Goal: Task Accomplishment & Management: Complete application form

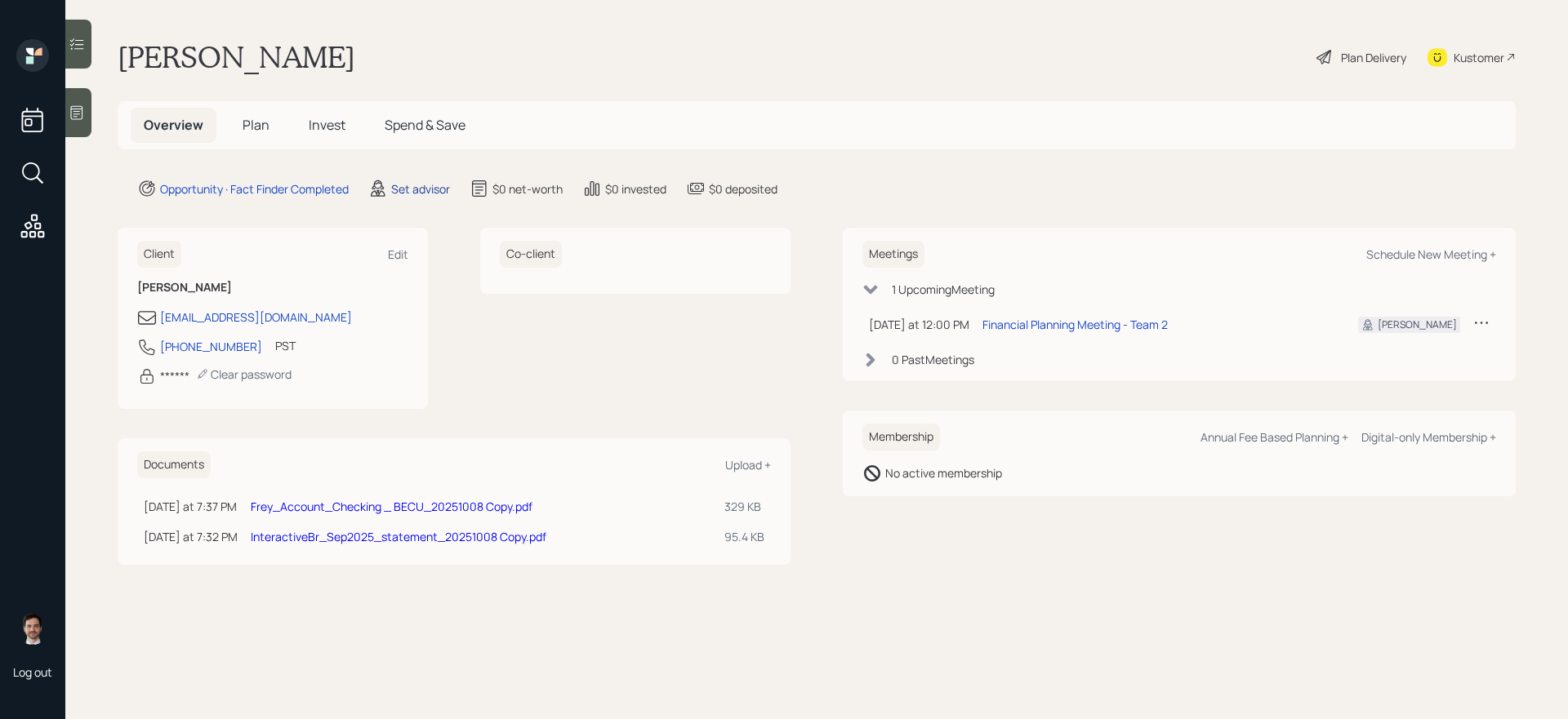
click at [416, 190] on div "Set advisor" at bounding box center [420, 189] width 59 height 17
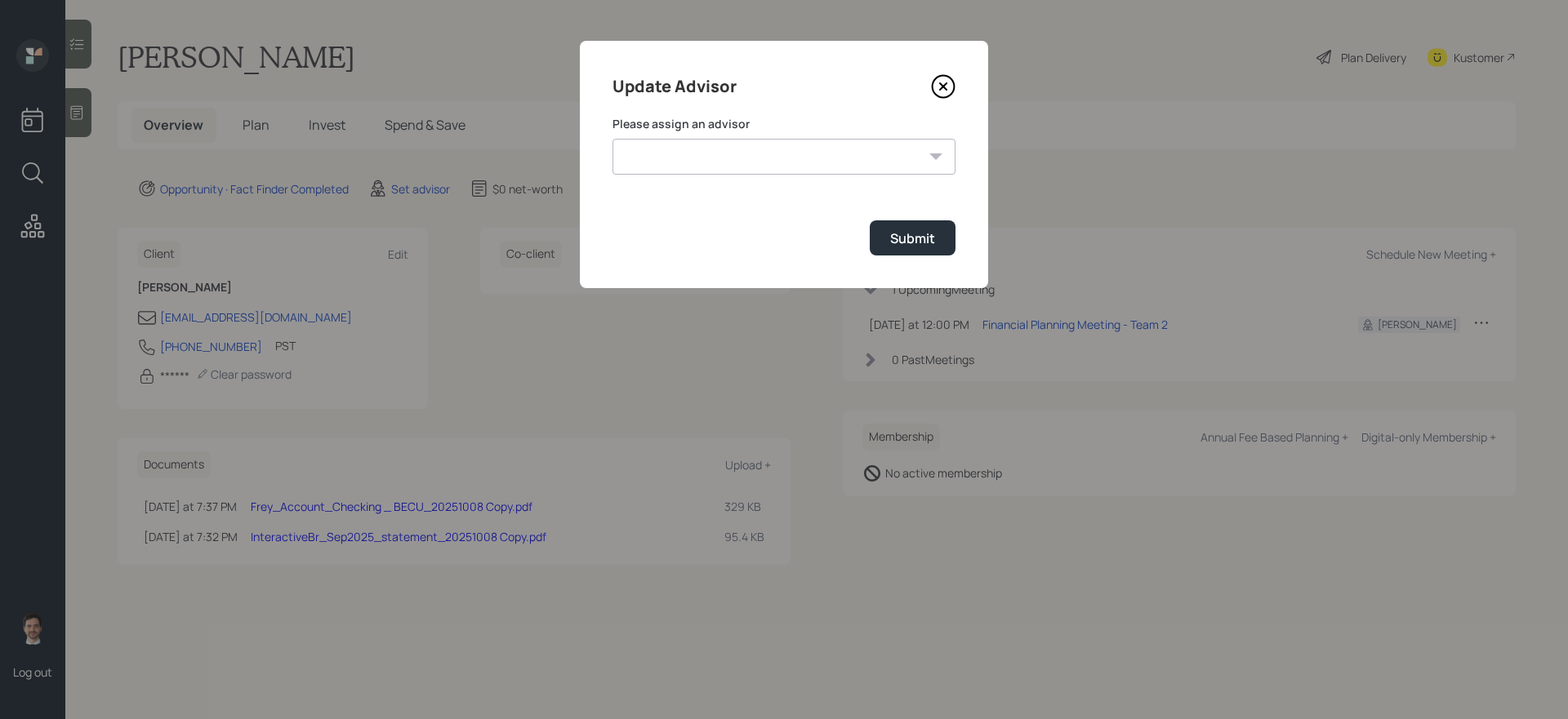
click at [718, 150] on select "Michael Russo Jonah Coleman Tyler End Treva Nostdahl Eric Schwartz Sami Boghos …" at bounding box center [784, 156] width 343 height 36
select select "ef6b64e1-8f62-4a74-b865-a7df4b35b836"
click at [612, 139] on select "Michael Russo Jonah Coleman Tyler End Treva Nostdahl Eric Schwartz Sami Boghos …" at bounding box center [784, 156] width 343 height 36
click at [907, 248] on button "Submit" at bounding box center [912, 237] width 86 height 36
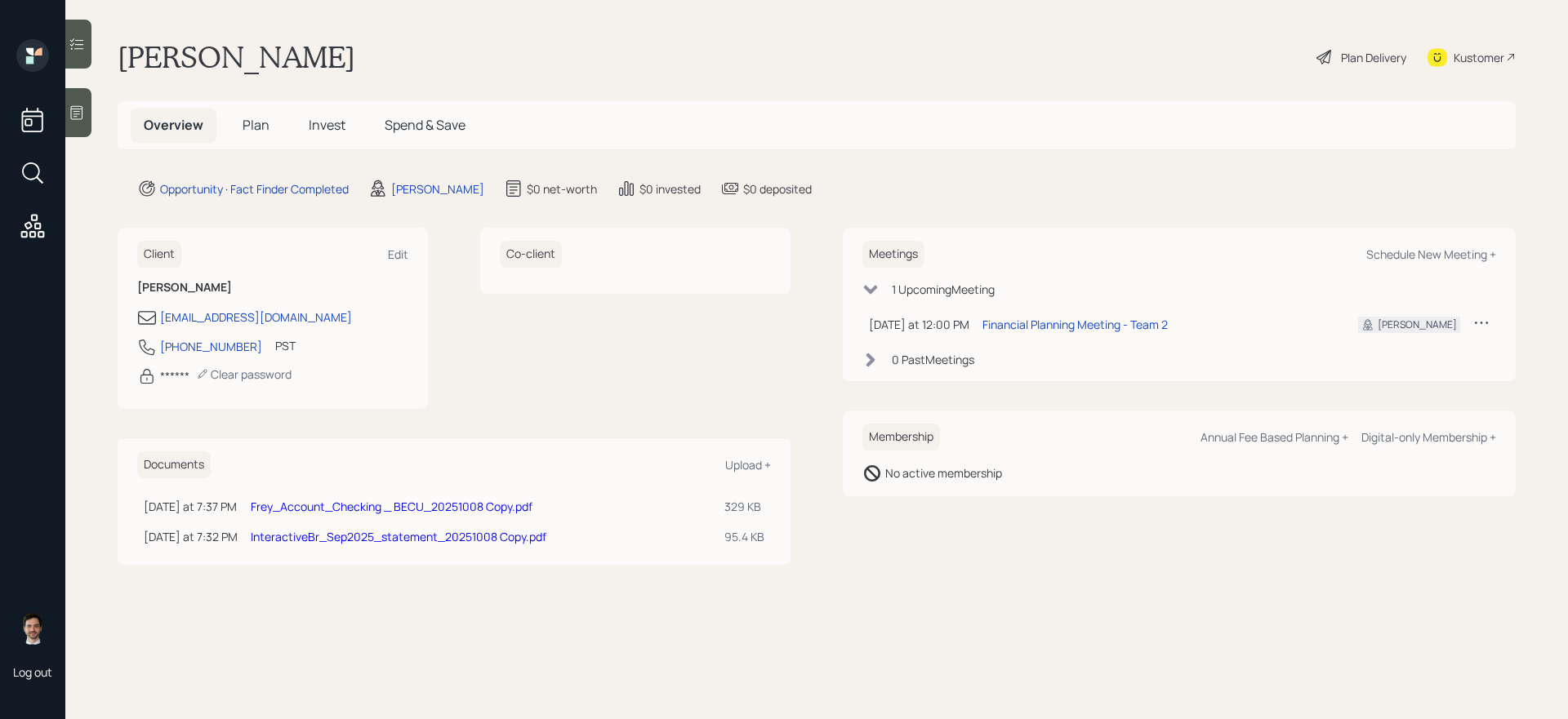
click at [246, 120] on span "Plan" at bounding box center [256, 125] width 27 height 18
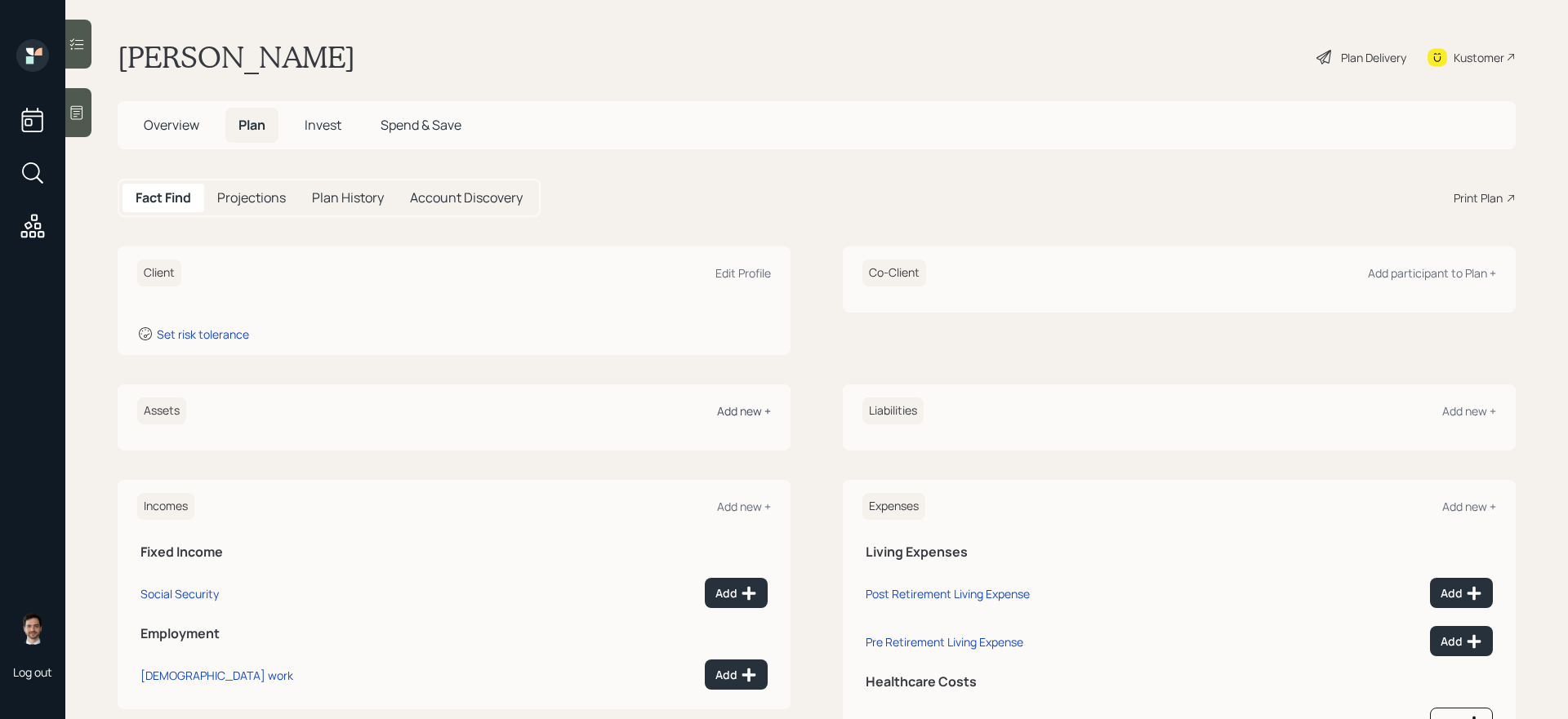
click at [750, 411] on div "Add new +" at bounding box center [744, 411] width 54 height 16
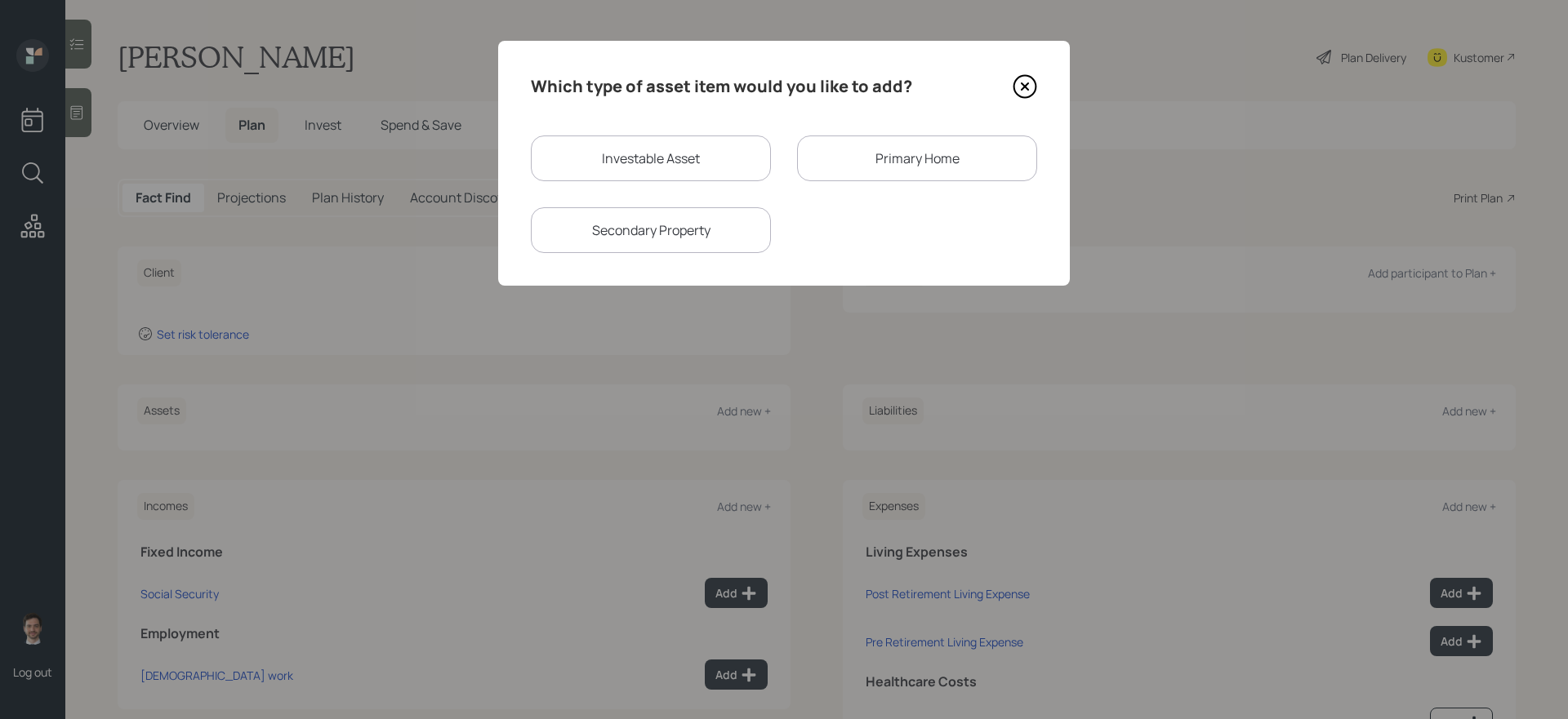
click at [696, 126] on div "Which type of asset item would you like to add? Investable Asset Primary Home S…" at bounding box center [784, 163] width 571 height 245
click at [695, 149] on div "Investable Asset" at bounding box center [650, 158] width 240 height 46
select select "taxable"
select select "balanced"
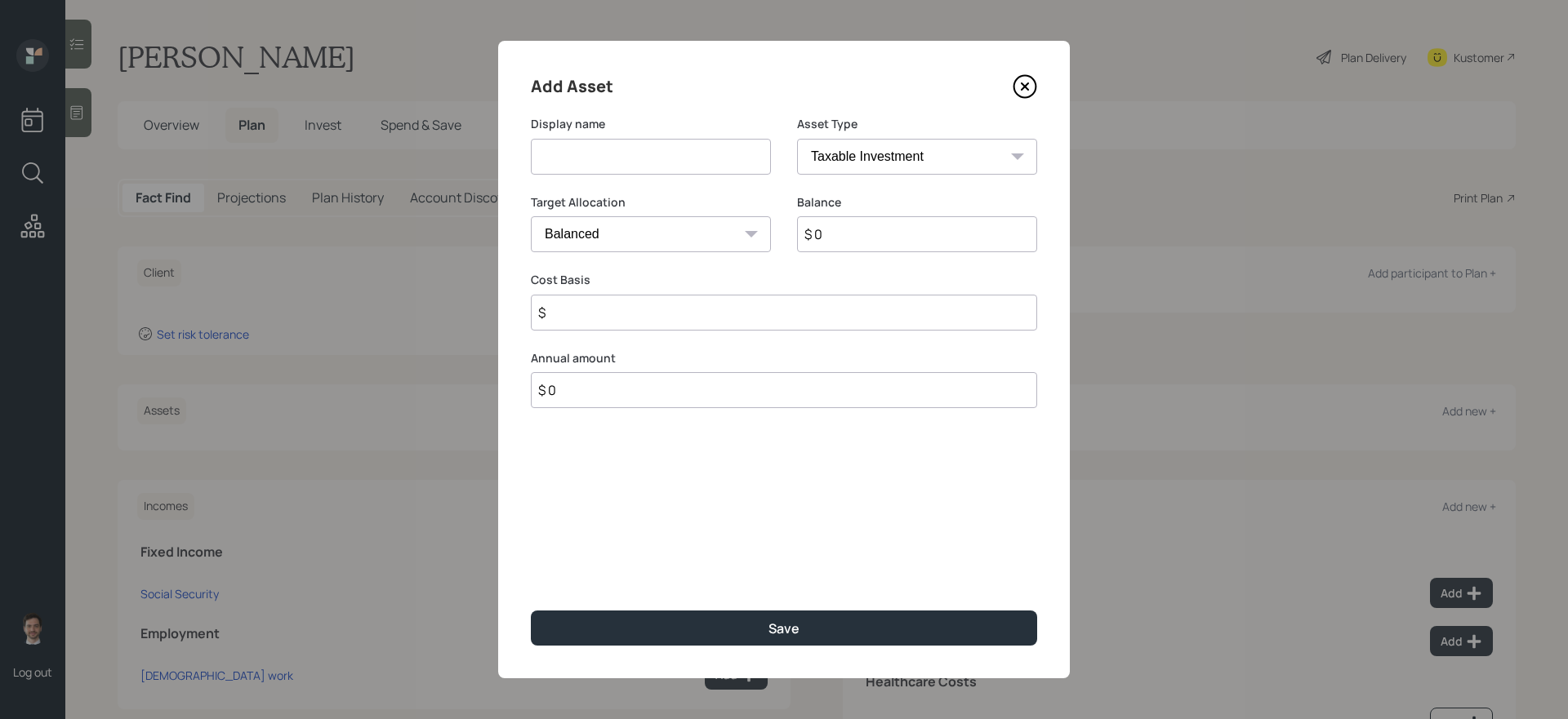
click at [679, 157] on input at bounding box center [650, 156] width 240 height 36
type input "IRA"
select select "ira"
type input "$"
type input "$ 250,000"
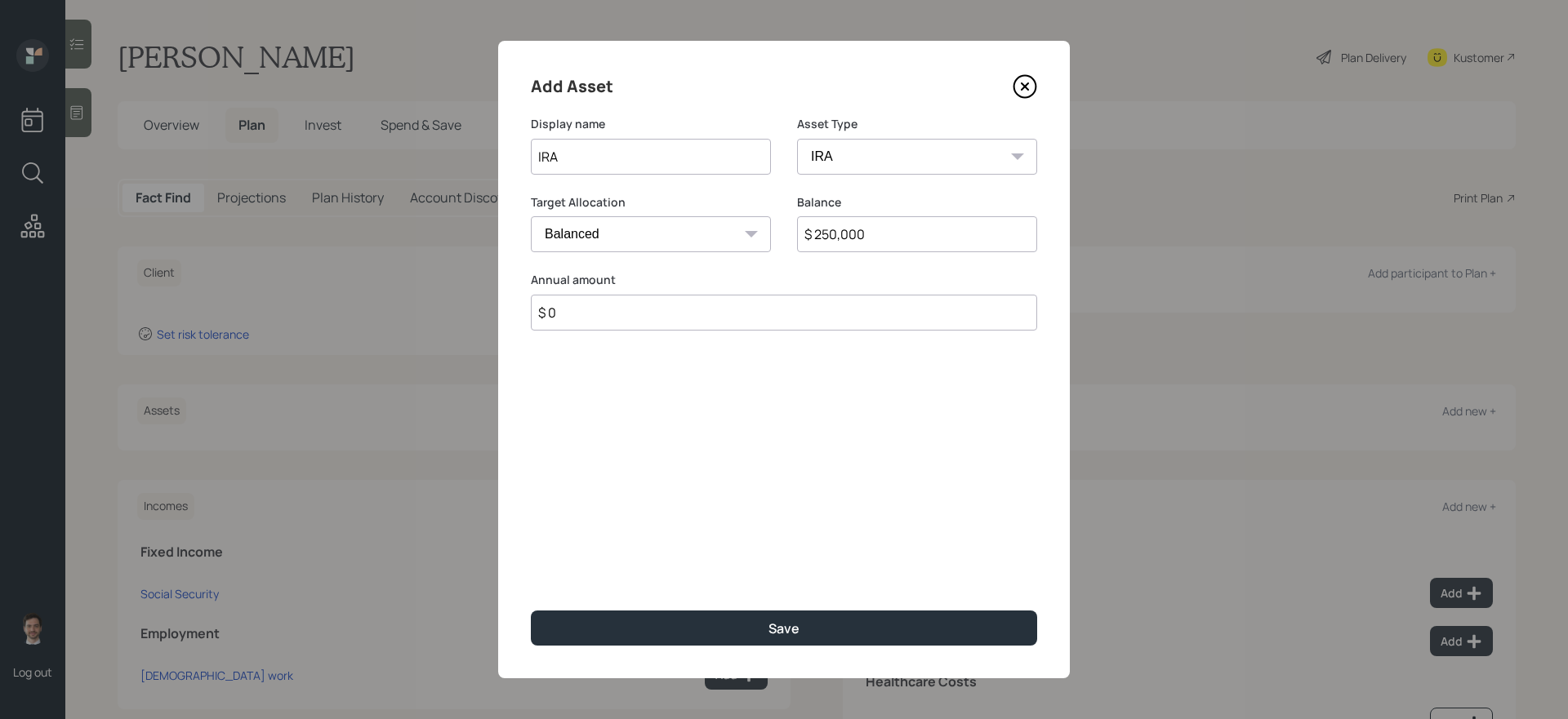
type input "$ 0"
click at [530, 606] on button "Save" at bounding box center [784, 628] width 506 height 36
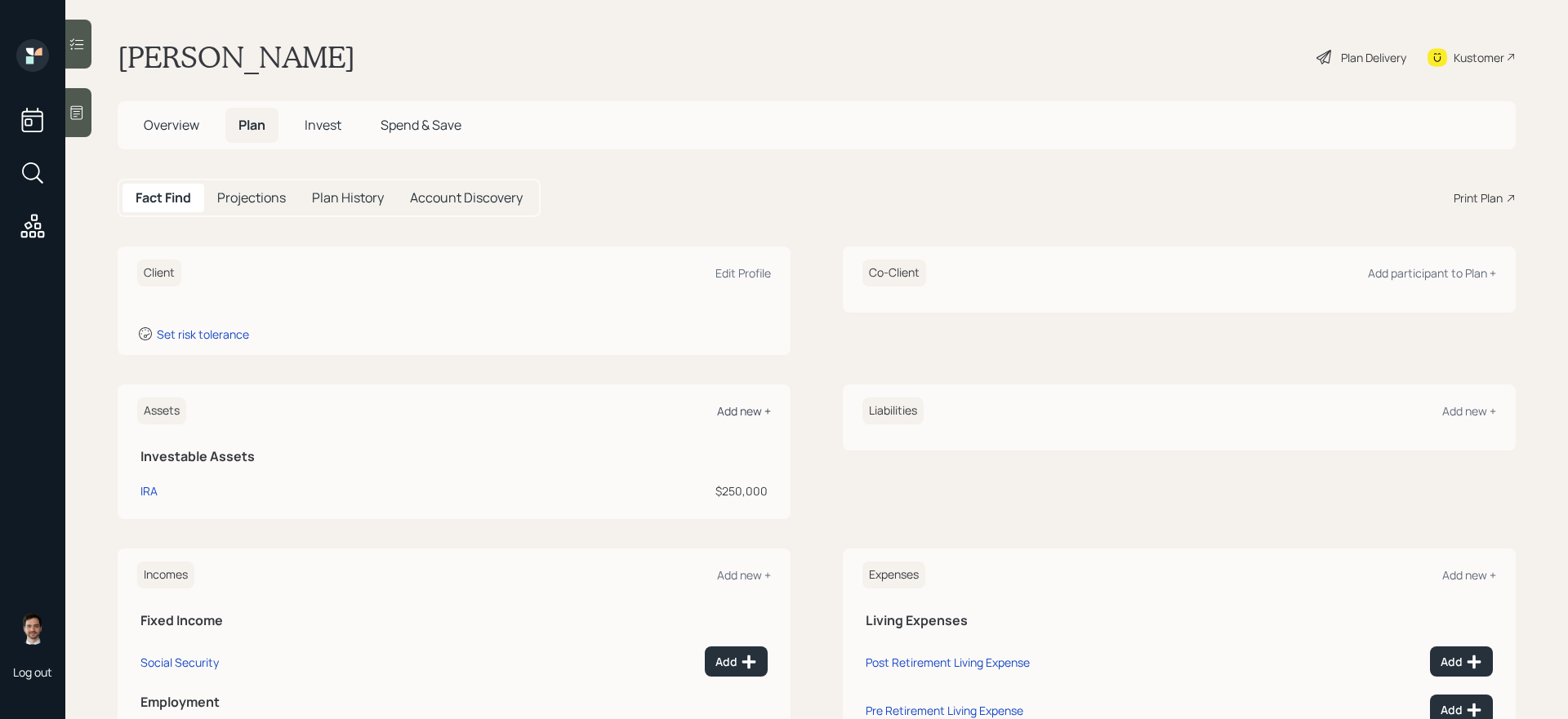
click at [742, 413] on div "Add new +" at bounding box center [744, 411] width 54 height 16
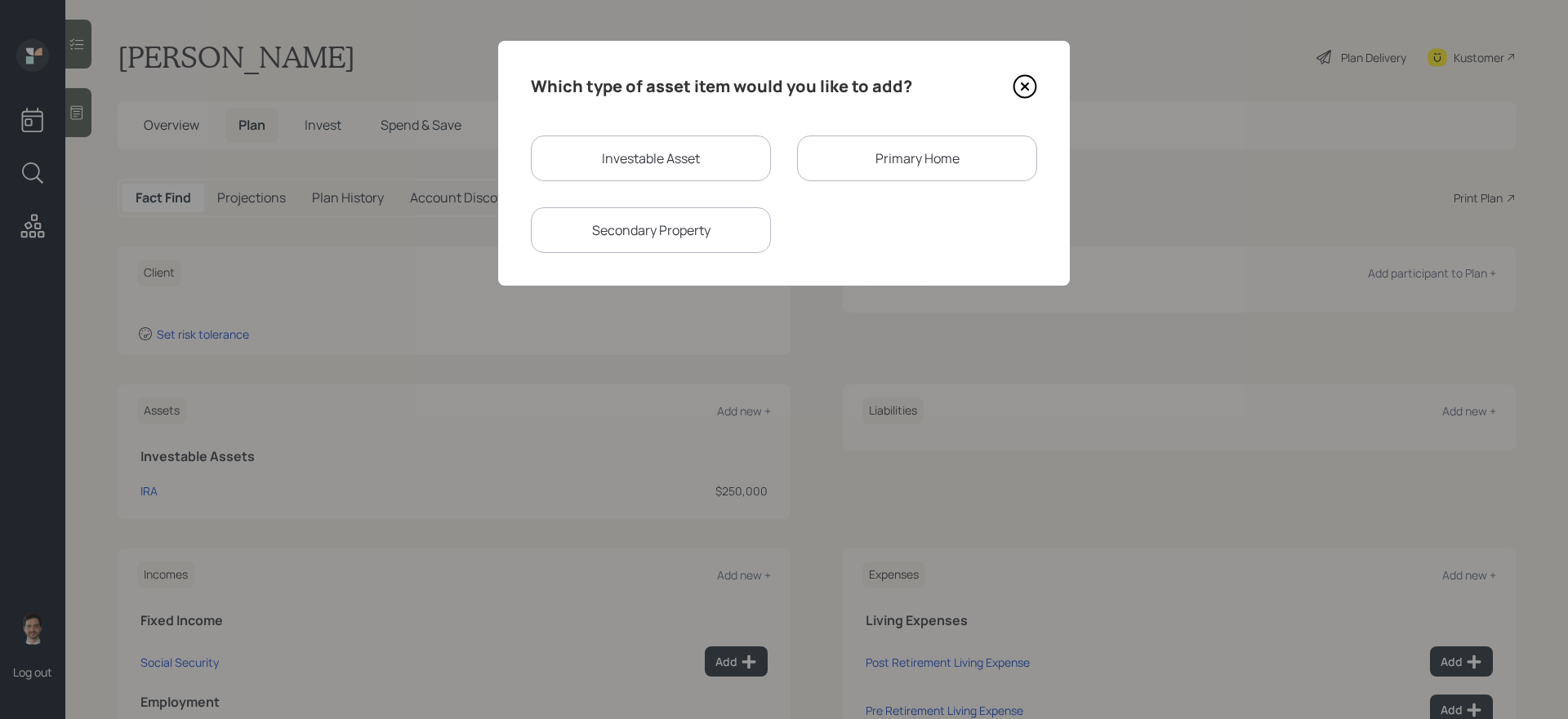
click at [664, 163] on div "Investable Asset" at bounding box center [650, 158] width 240 height 46
select select "taxable"
select select "balanced"
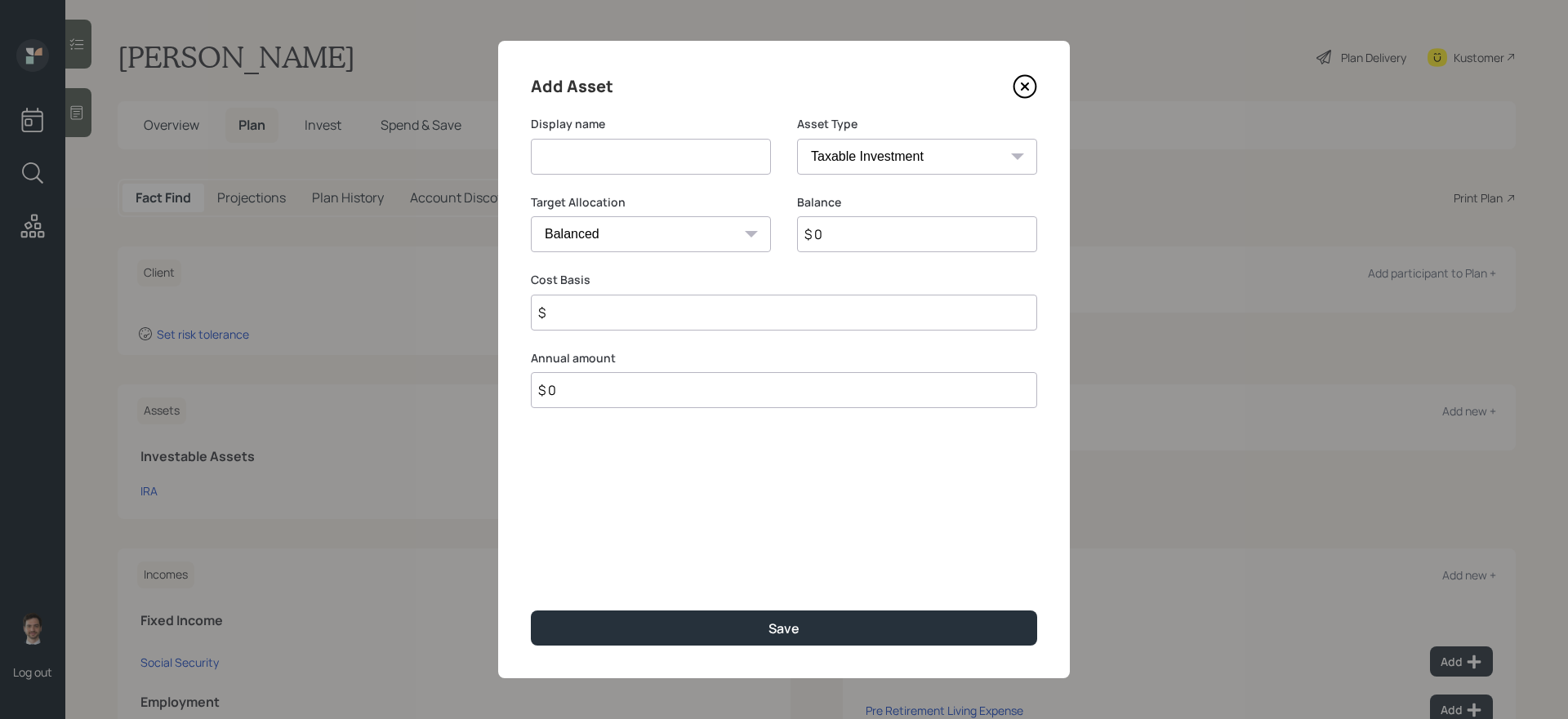
click at [636, 155] on input at bounding box center [650, 156] width 240 height 36
type input "Savings"
select select "emergency_fund"
type input "$ 5,000"
click at [530, 606] on button "Save" at bounding box center [784, 628] width 506 height 36
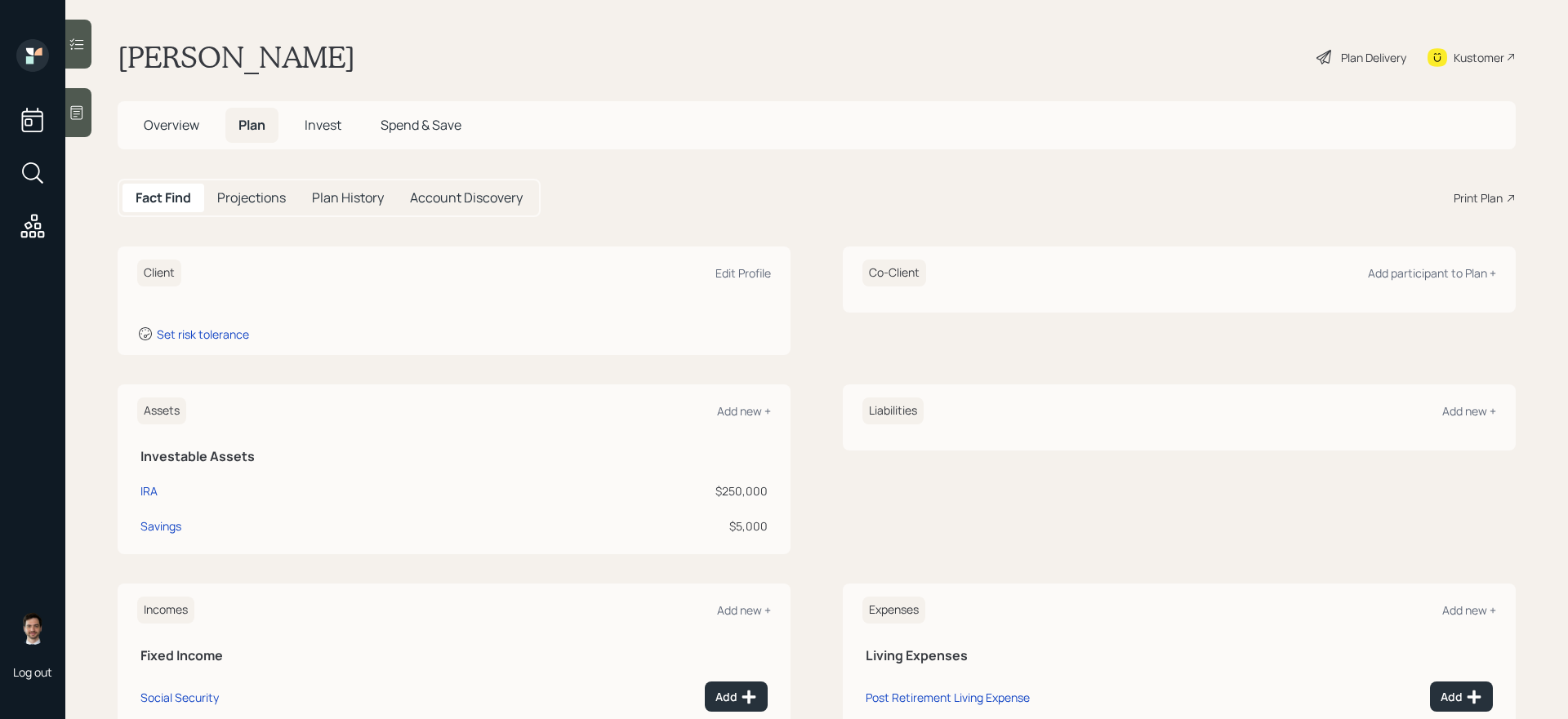
scroll to position [181, 0]
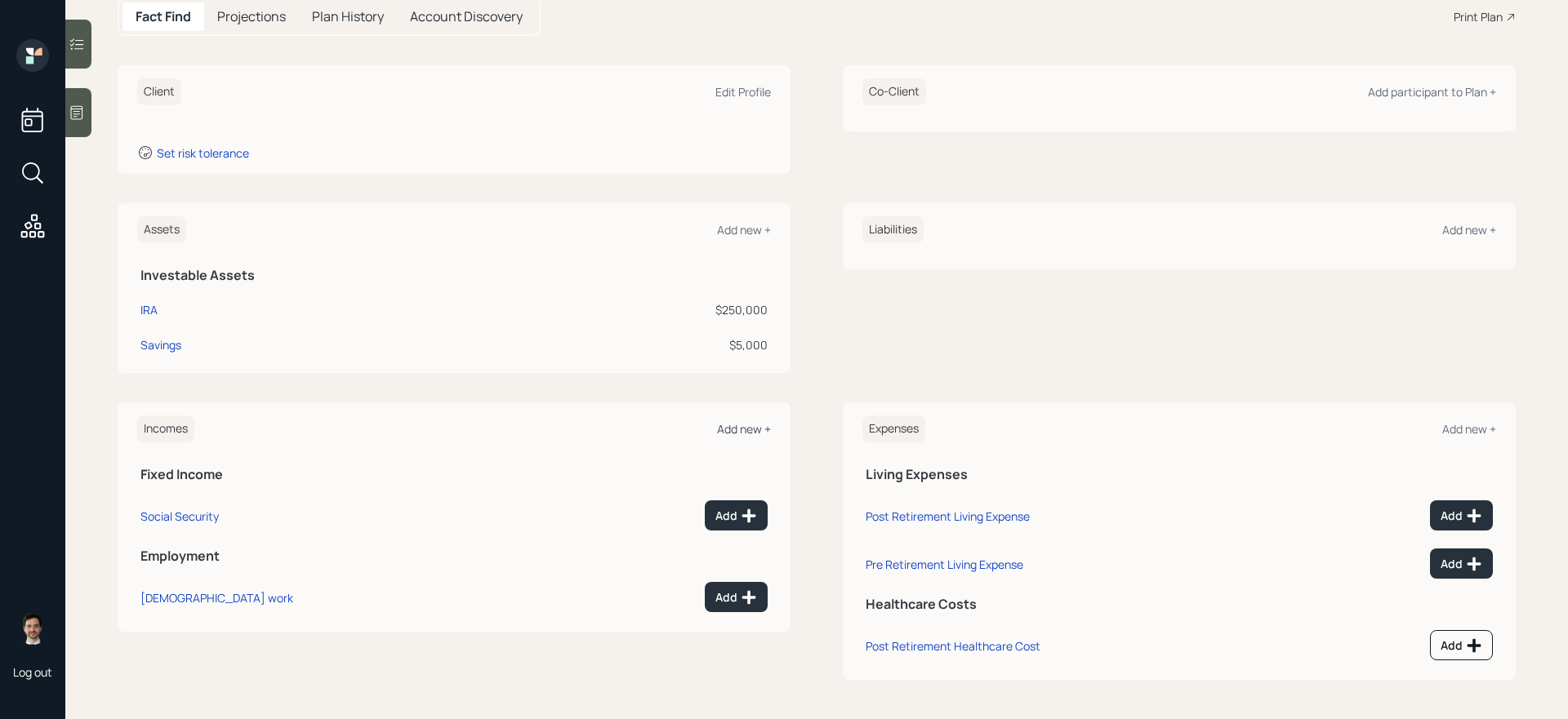
click at [753, 430] on div "Add new +" at bounding box center [744, 429] width 54 height 16
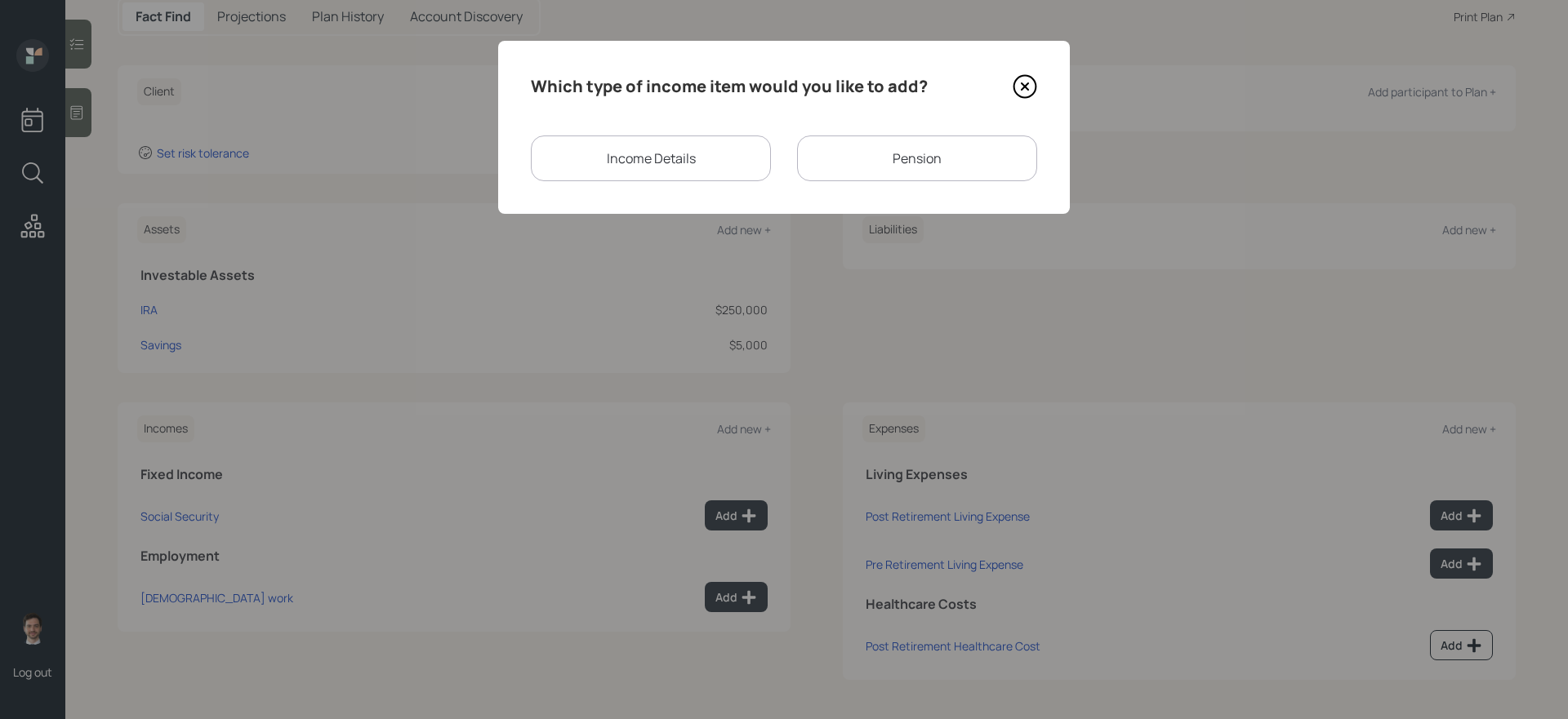
click at [893, 159] on div "Pension" at bounding box center [916, 158] width 240 height 46
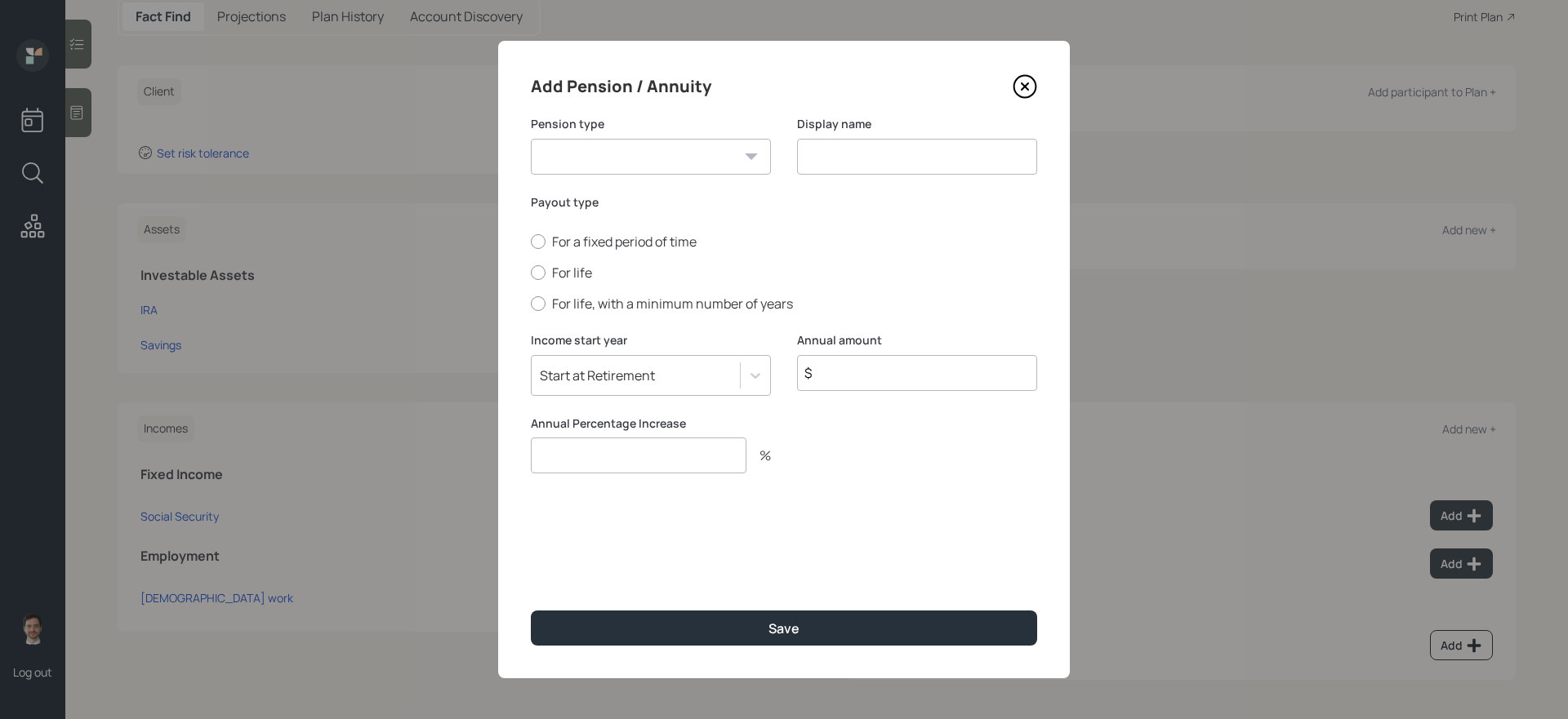
click at [855, 374] on input "$" at bounding box center [916, 372] width 240 height 36
type input "$ 51,600"
click at [578, 268] on label "For life" at bounding box center [784, 272] width 506 height 18
click at [530, 273] on input "For life" at bounding box center [530, 273] width 1 height 1
radio input "true"
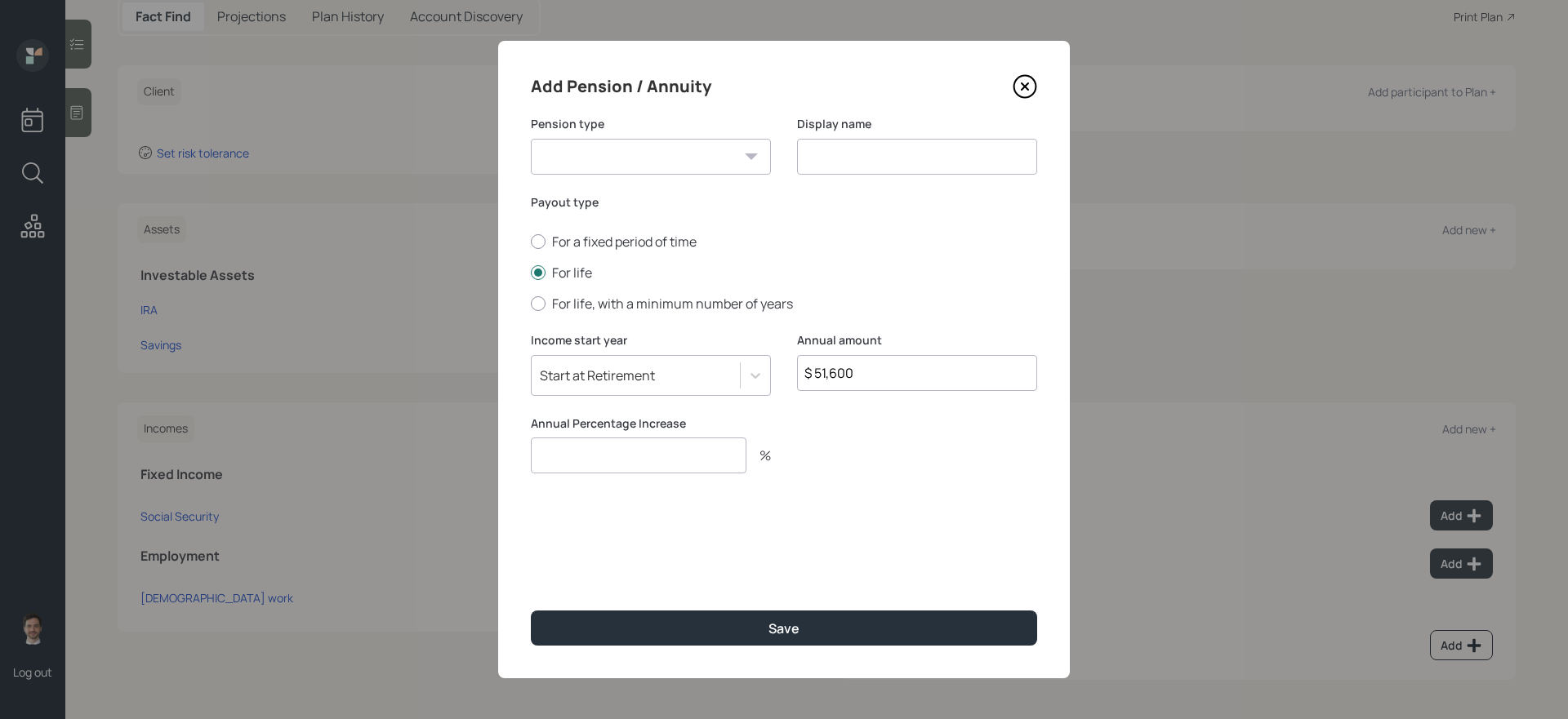
click at [652, 153] on select "Pension Annuity" at bounding box center [650, 156] width 240 height 36
select select "pension"
click at [530, 139] on select "Pension Annuity" at bounding box center [650, 156] width 240 height 36
click at [878, 162] on input at bounding box center [916, 156] width 240 height 36
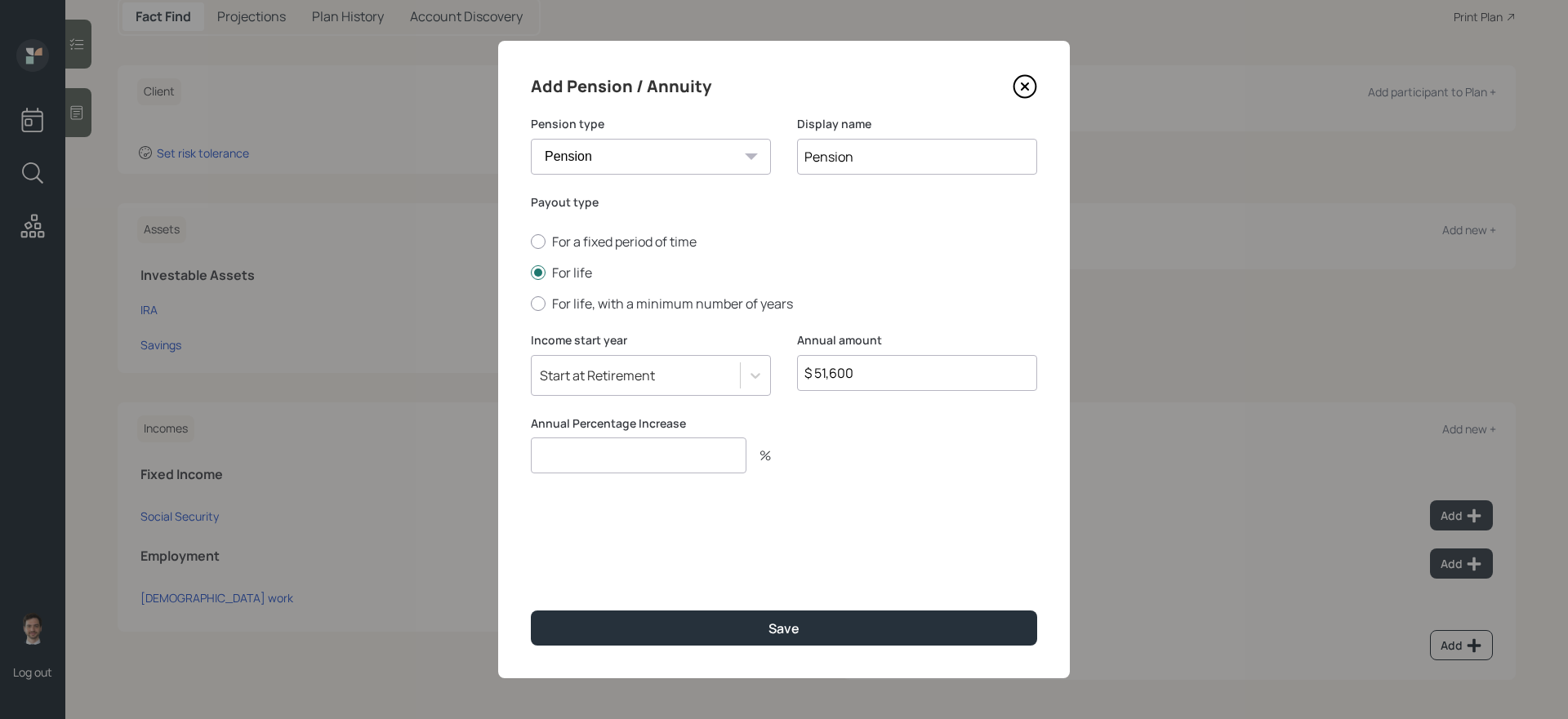
type input "Pension"
click at [651, 455] on input "number" at bounding box center [638, 455] width 216 height 36
type input "0"
click at [530, 606] on button "Save" at bounding box center [784, 628] width 506 height 36
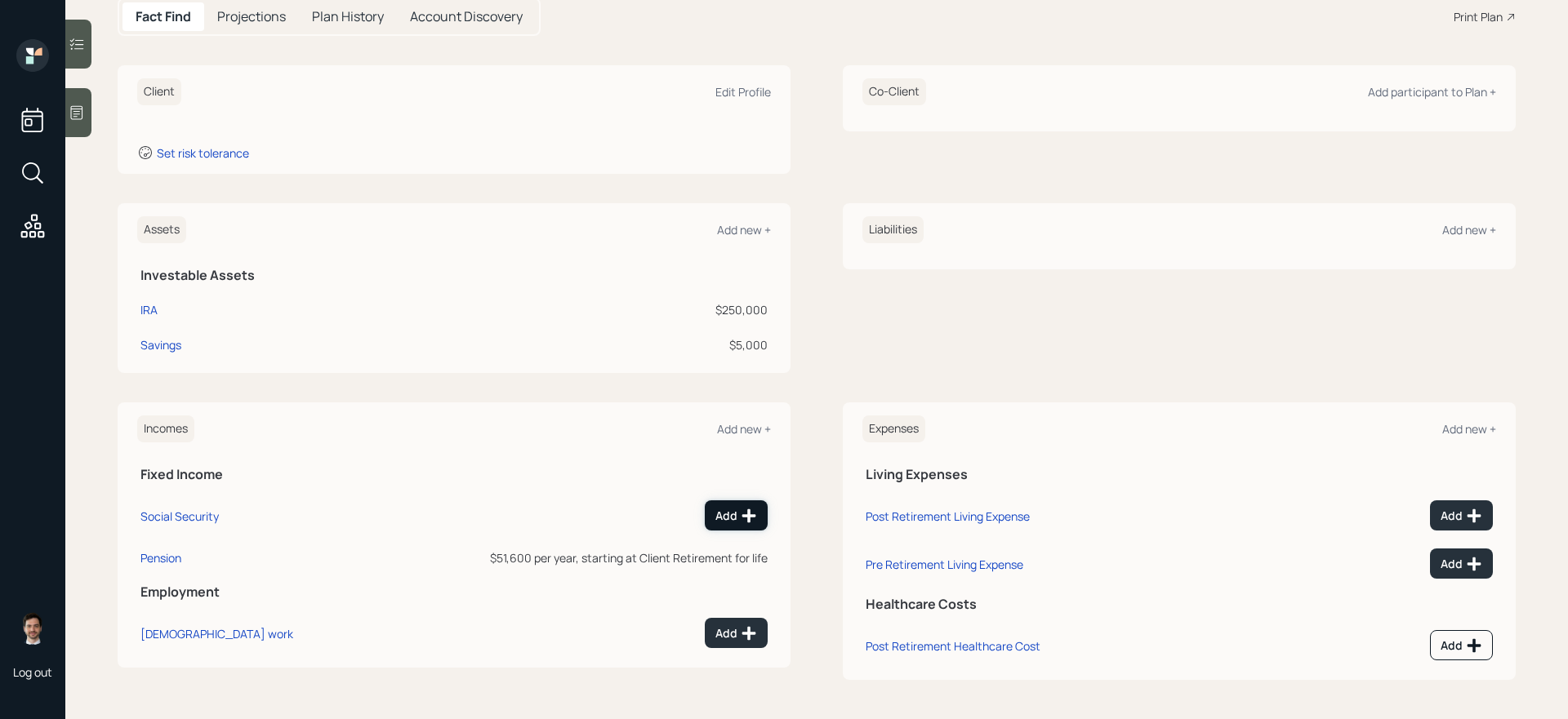
click at [726, 514] on div "Add" at bounding box center [736, 515] width 42 height 16
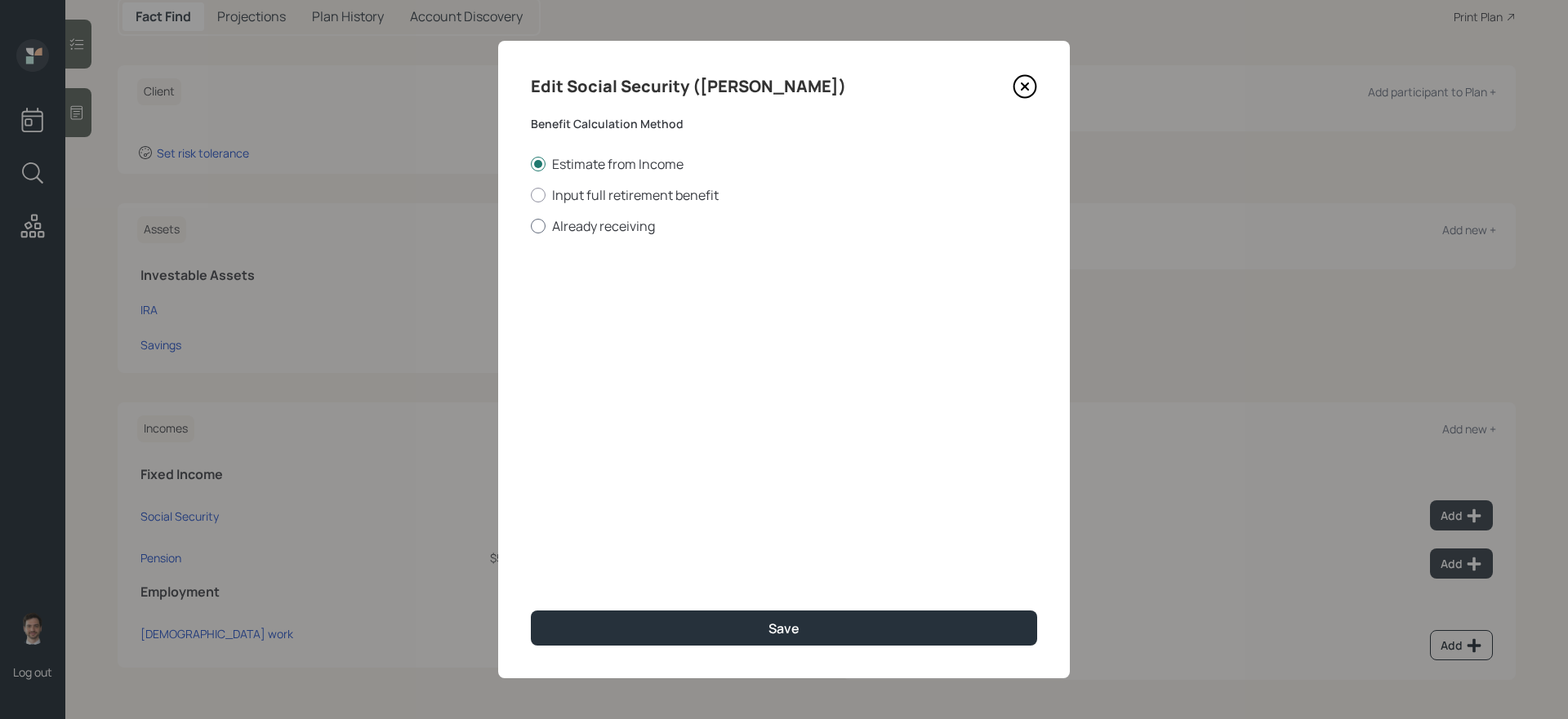
click at [602, 230] on label "Already receiving" at bounding box center [784, 226] width 506 height 18
click at [530, 226] on input "Already receiving" at bounding box center [530, 225] width 1 height 1
radio input "true"
click at [632, 295] on input "$" at bounding box center [784, 294] width 506 height 36
type input "$ 3,600"
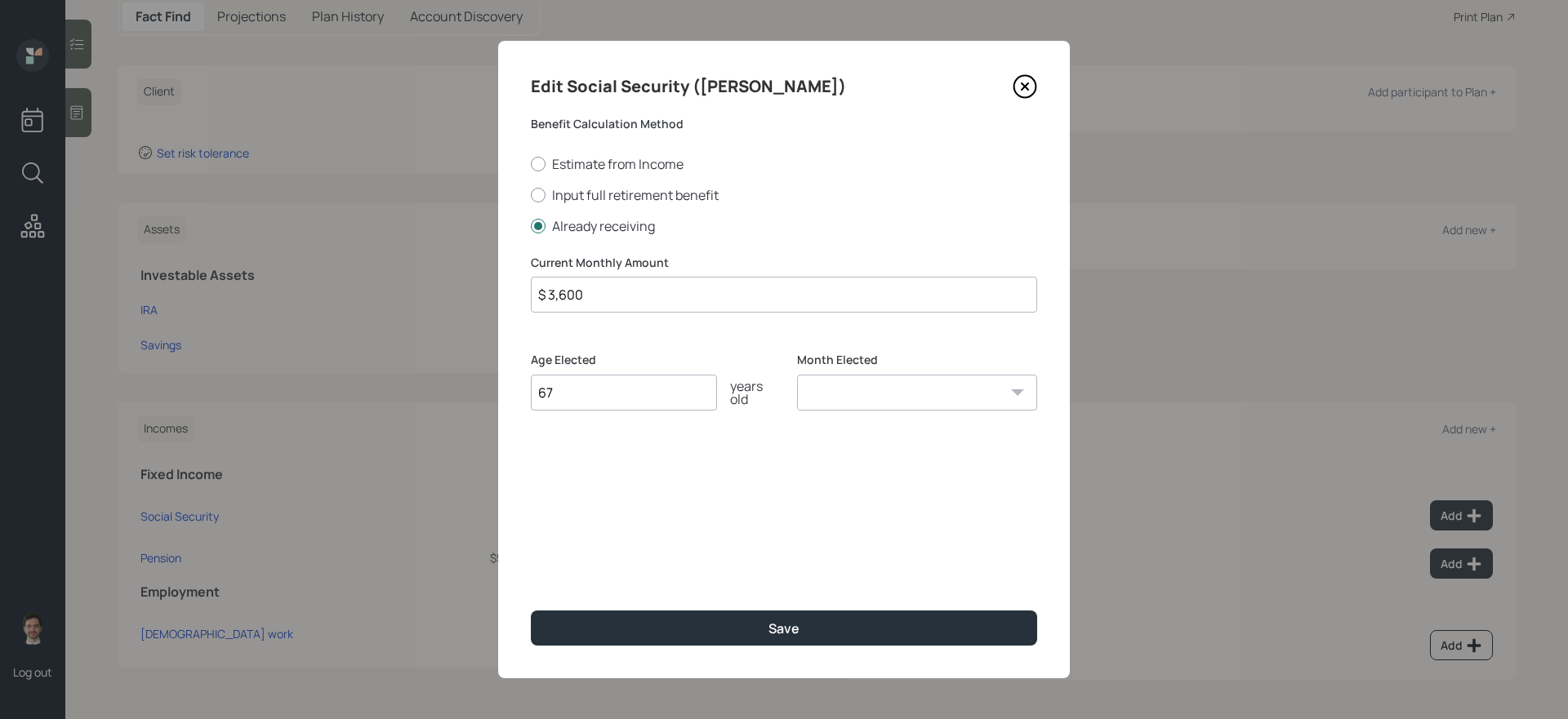
type input "67"
click at [530, 606] on button "Save" at bounding box center [784, 628] width 506 height 36
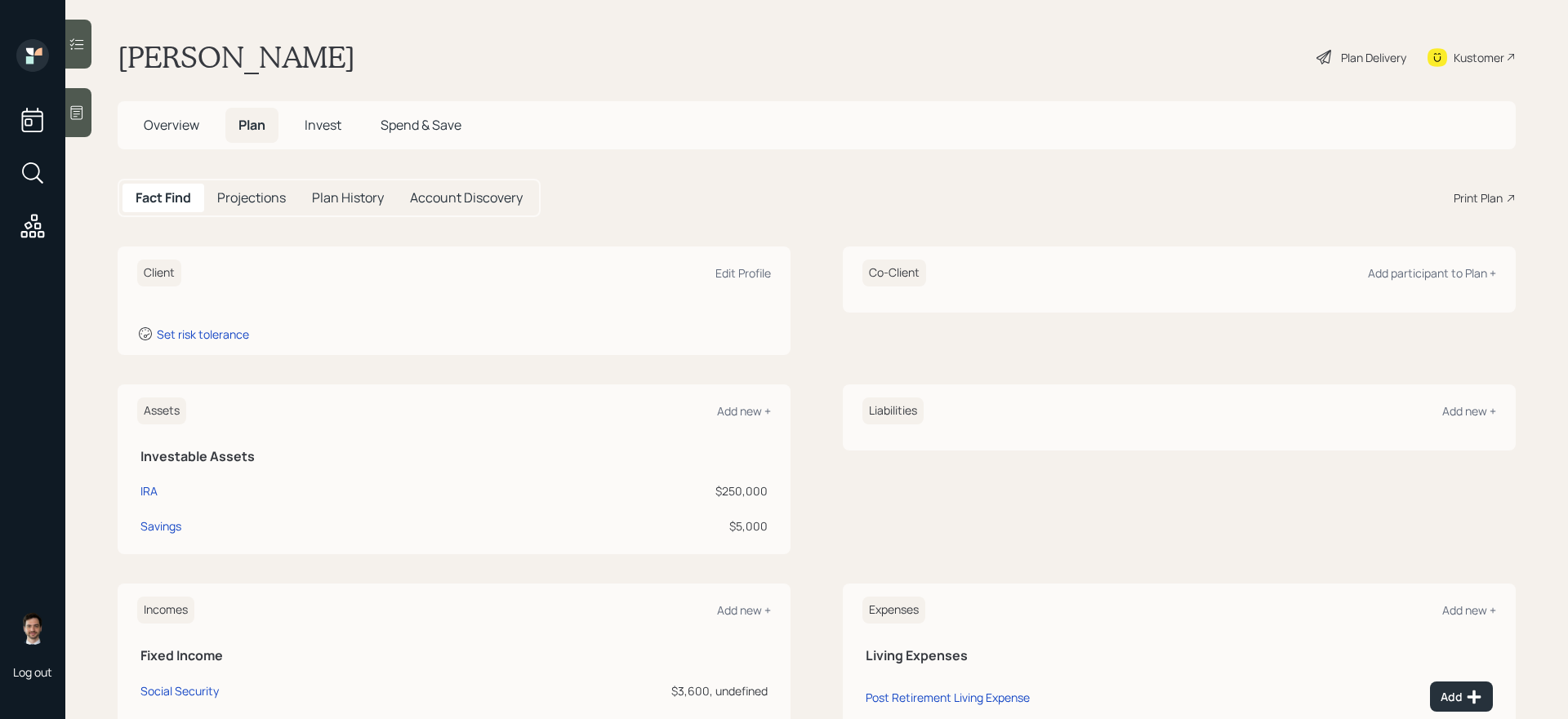
click at [172, 133] on span "Overview" at bounding box center [172, 125] width 55 height 18
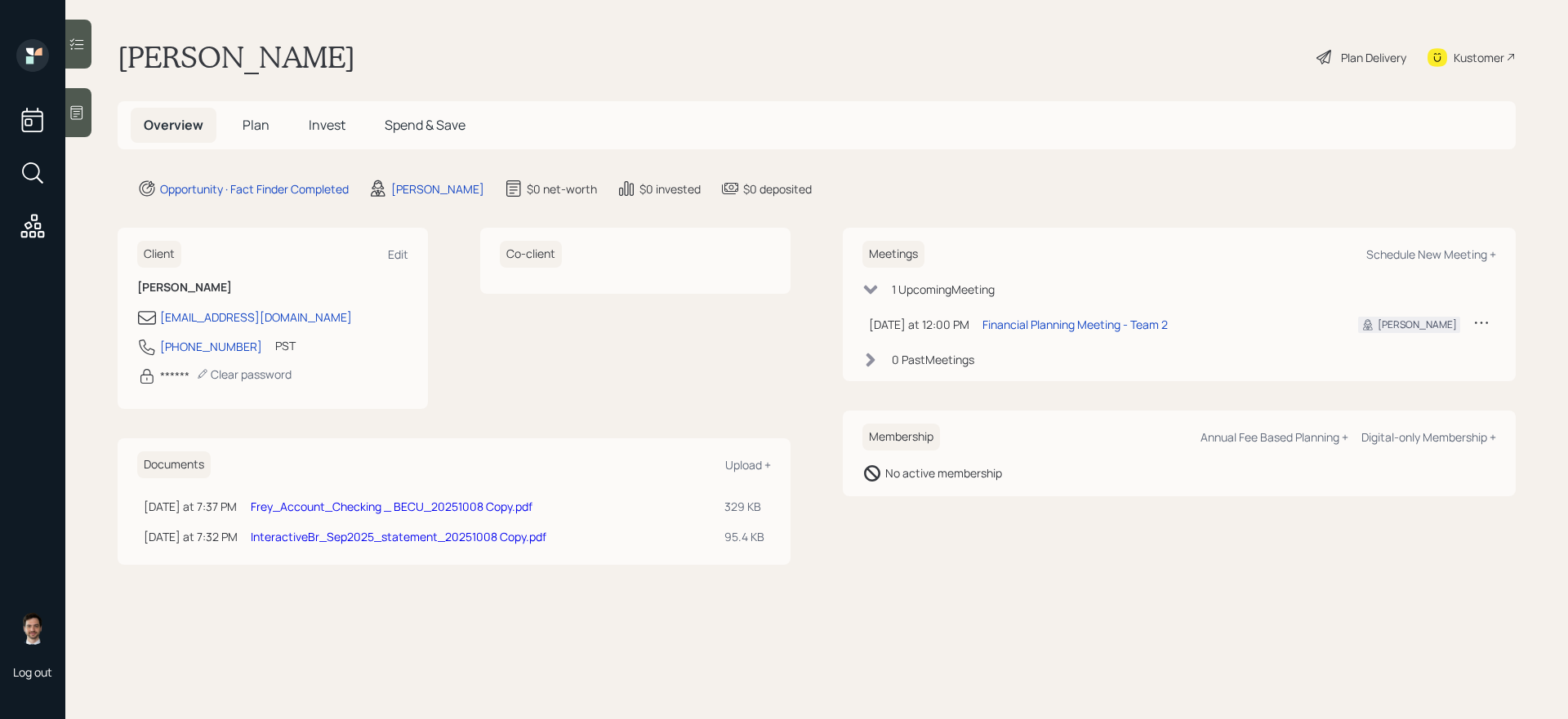
click at [449, 501] on link "Frey_Account_Checking _ BECU_20251008 Copy.pdf" at bounding box center [391, 507] width 282 height 16
click at [407, 538] on link "InteractiveBr_Sep2025_statement_20251008 Copy.pdf" at bounding box center [398, 536] width 296 height 16
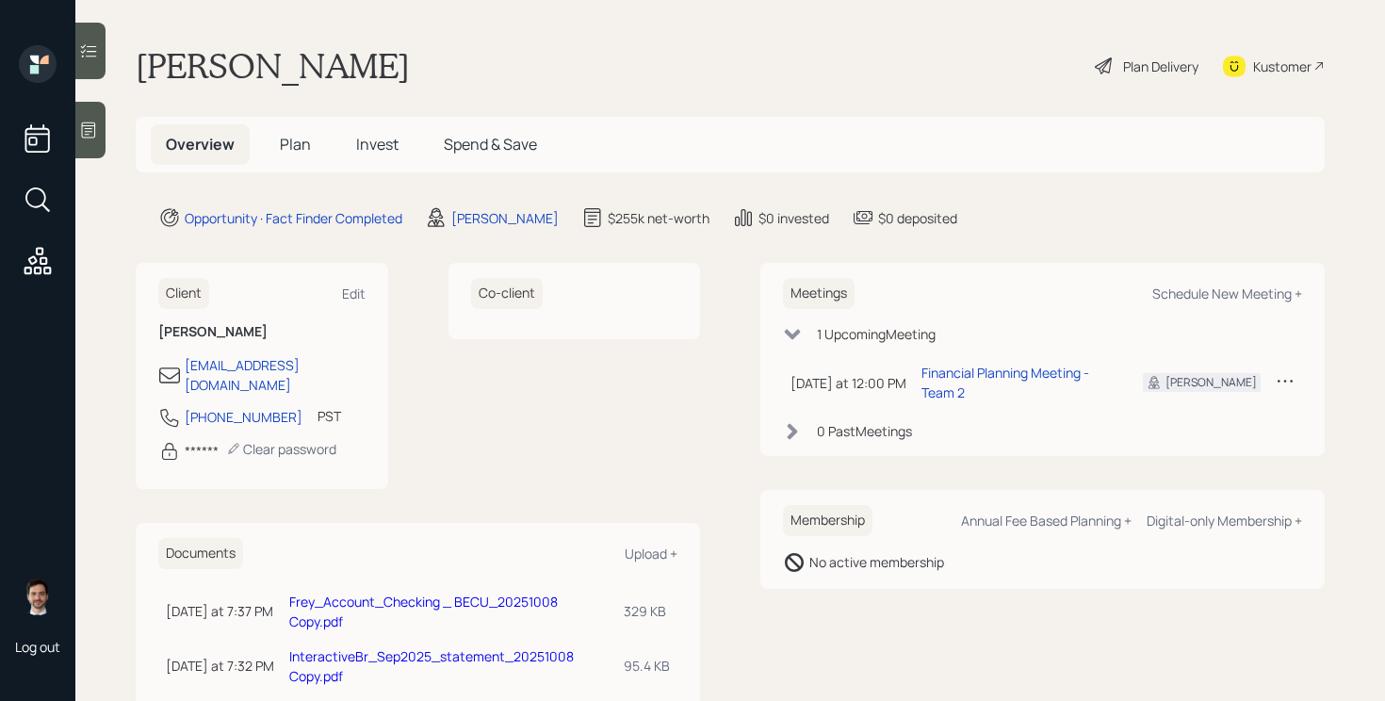
click at [285, 145] on span "Plan" at bounding box center [295, 144] width 31 height 21
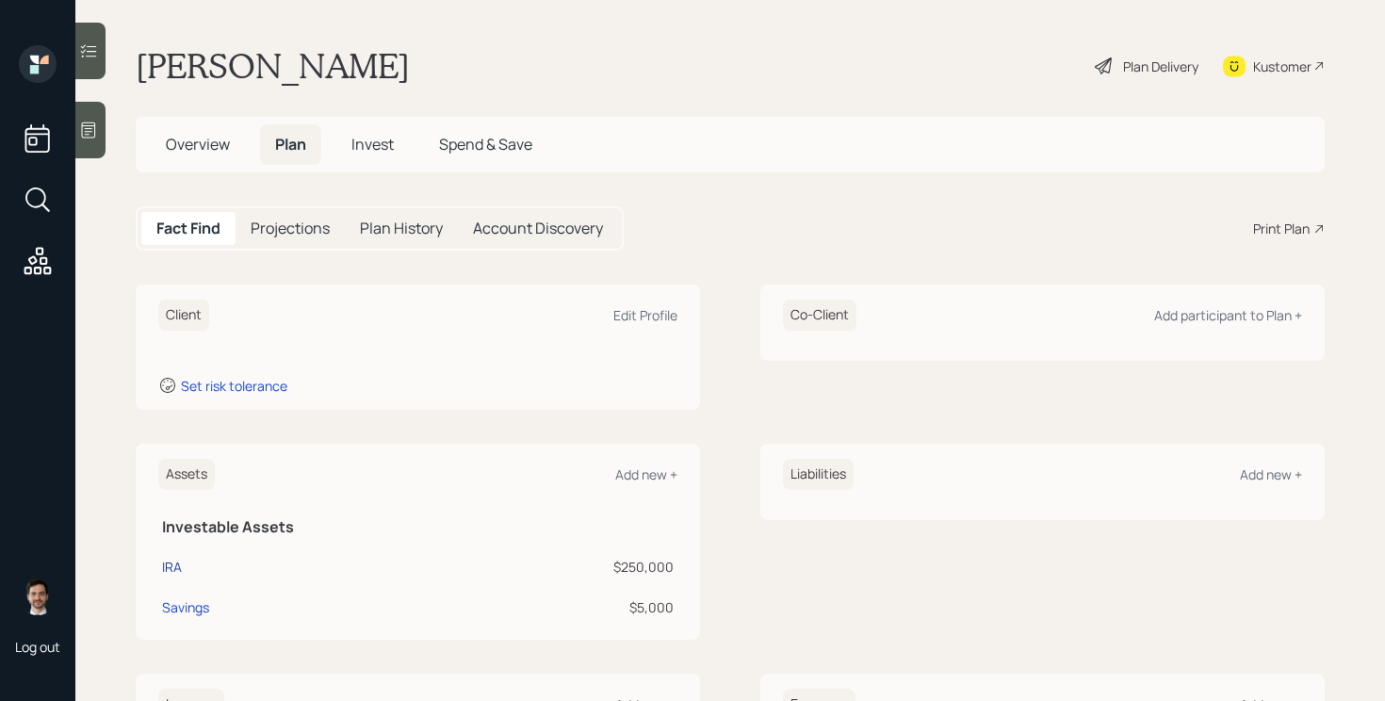
click at [175, 567] on div "IRA" at bounding box center [172, 567] width 20 height 20
select select "ira"
select select "balanced"
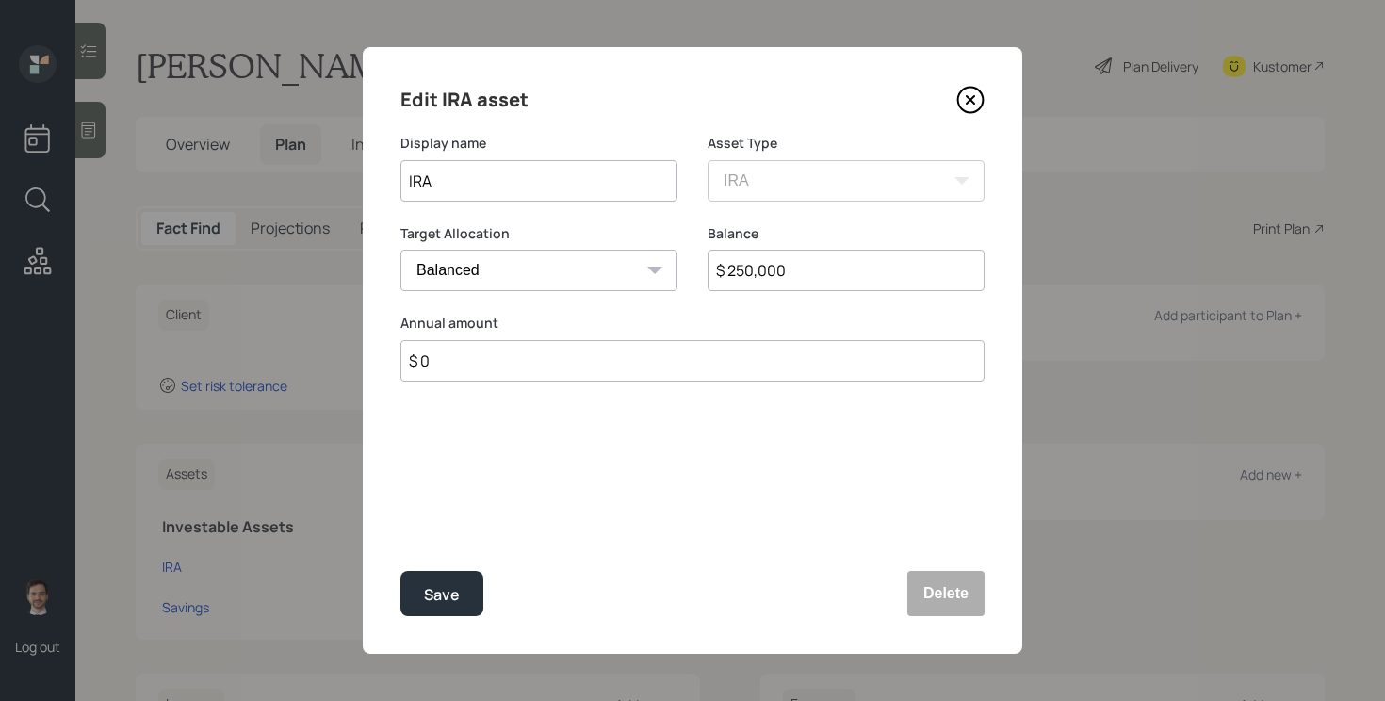
click at [776, 257] on input "$ 250,000" at bounding box center [845, 270] width 277 height 41
type input "$ 255,000"
click at [400, 571] on button "Save" at bounding box center [441, 593] width 83 height 45
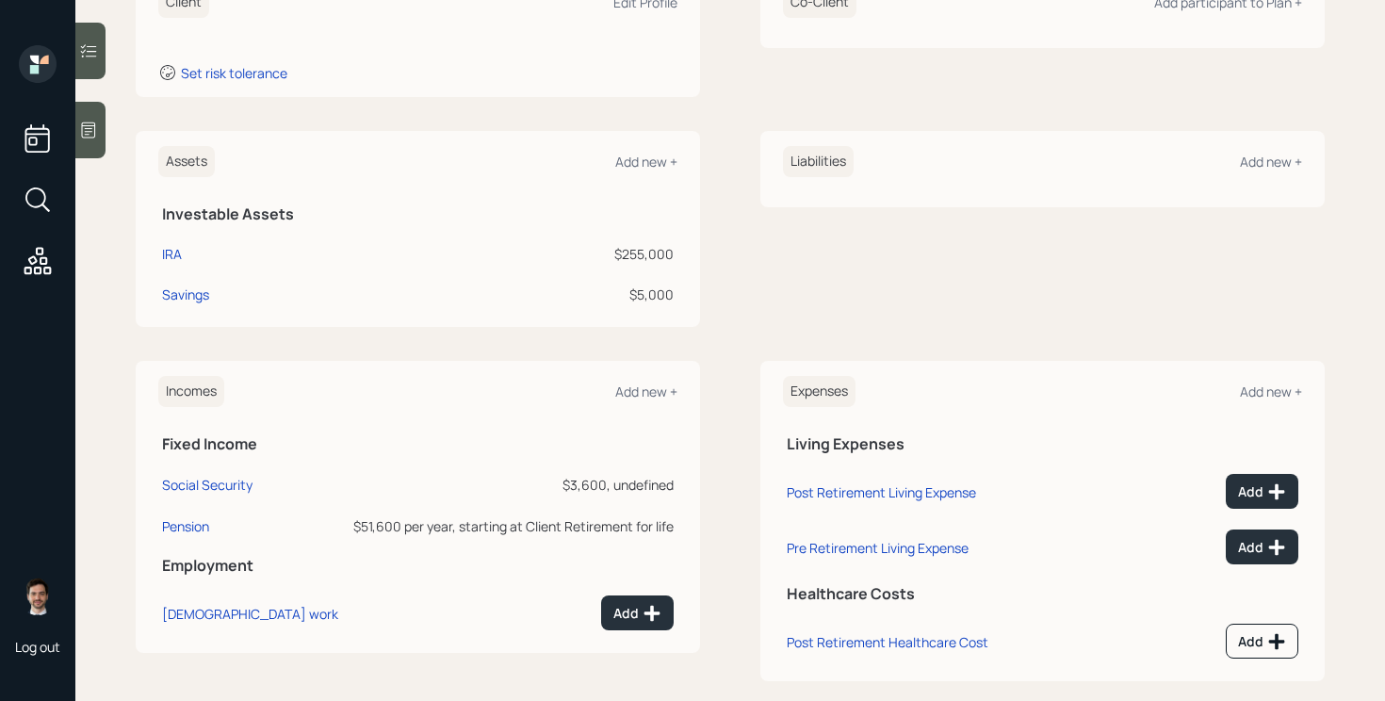
scroll to position [314, 0]
